Goal: Check status: Check status

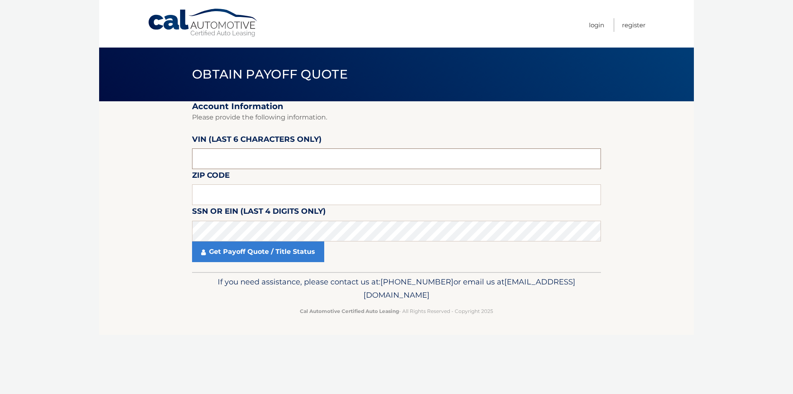
click at [246, 156] on input "text" at bounding box center [396, 158] width 409 height 21
type input "088670"
click at [230, 198] on input "text" at bounding box center [396, 194] width 409 height 21
type input "08205"
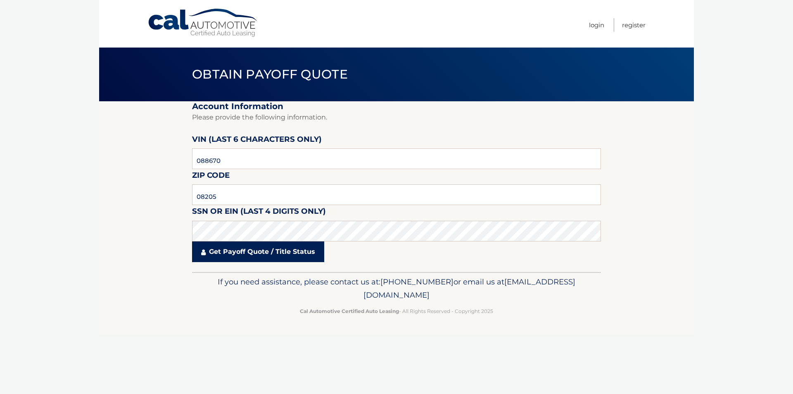
click at [294, 250] on link "Get Payoff Quote / Title Status" at bounding box center [258, 251] width 132 height 21
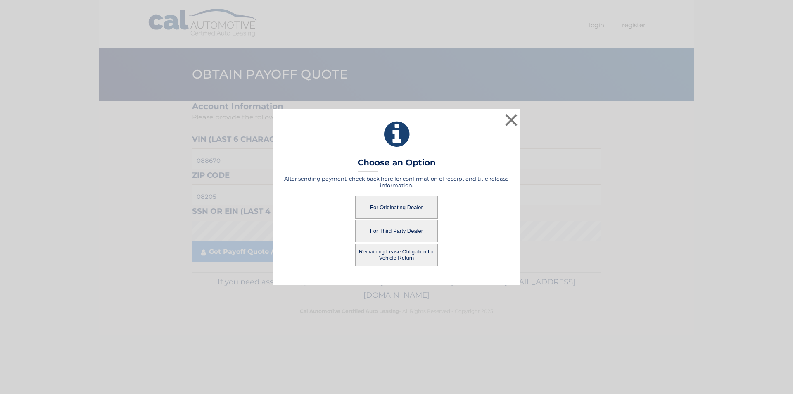
click at [384, 206] on button "For Originating Dealer" at bounding box center [396, 207] width 83 height 23
click at [396, 209] on button "For Originating Dealer" at bounding box center [396, 207] width 83 height 23
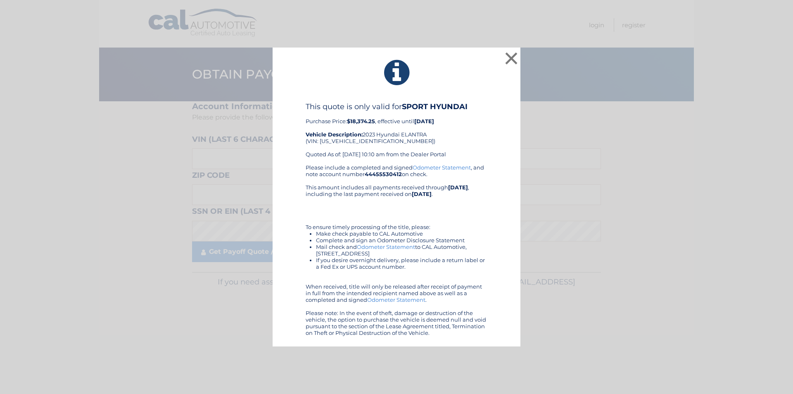
click at [392, 246] on link "Odometer Statement" at bounding box center [386, 246] width 58 height 7
click at [512, 61] on button "×" at bounding box center [511, 58] width 17 height 17
